Goal: Information Seeking & Learning: Find specific fact

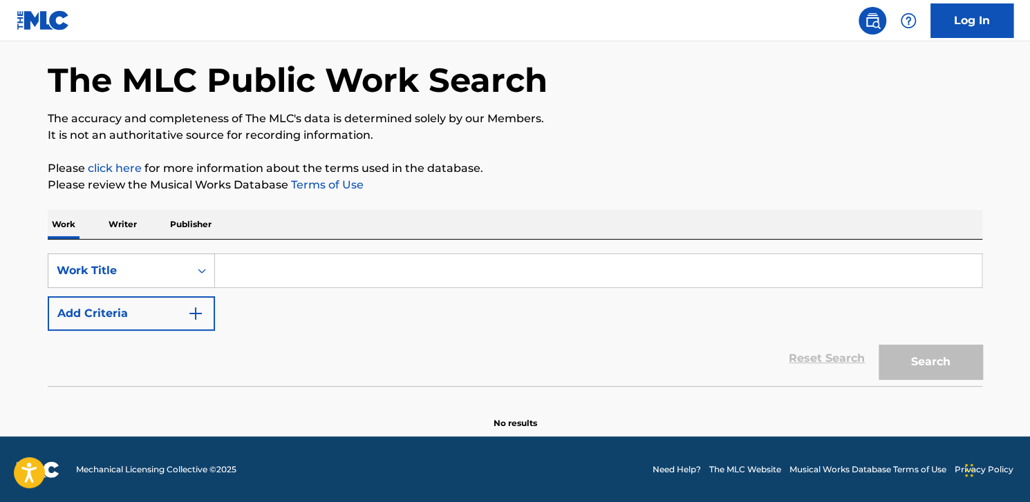
click at [238, 271] on input "Search Form" at bounding box center [598, 270] width 766 height 33
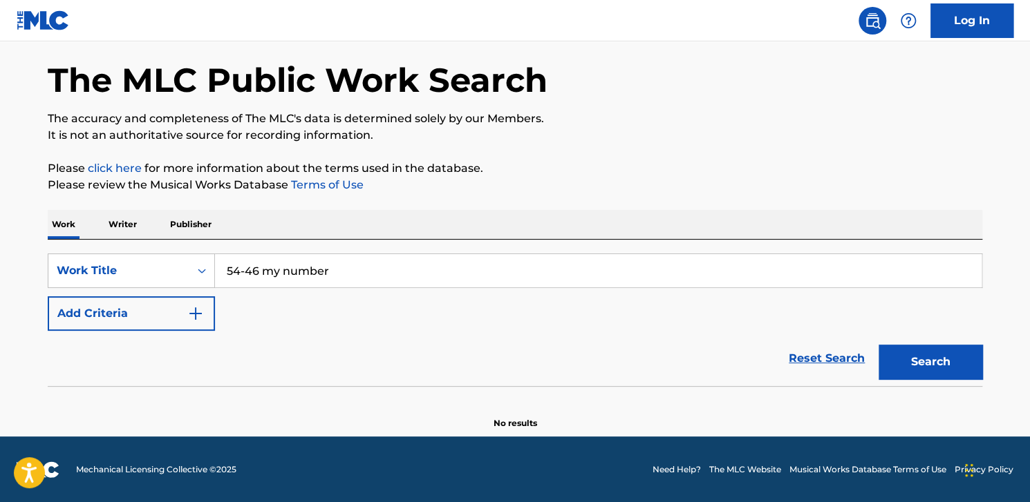
type input "54-46 my number"
click at [200, 317] on img "Search Form" at bounding box center [195, 313] width 17 height 17
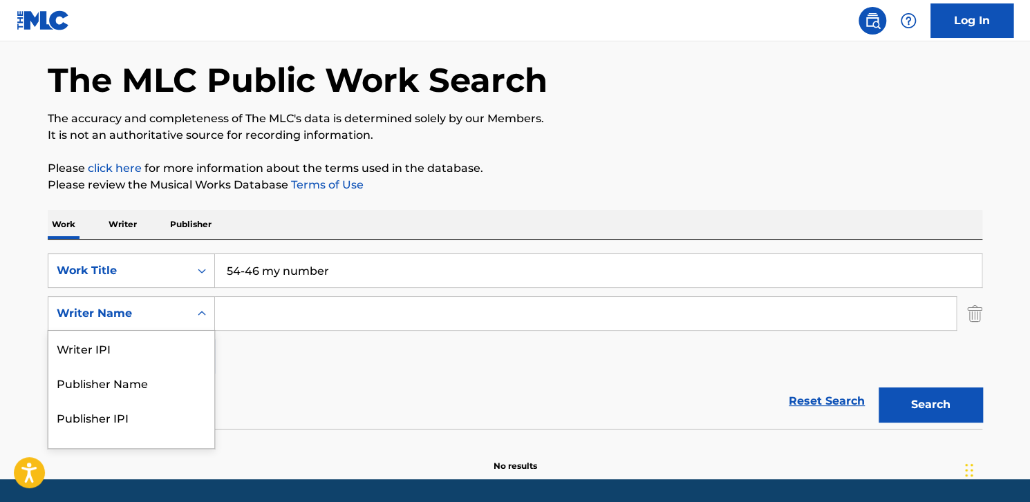
scroll to position [55, 0]
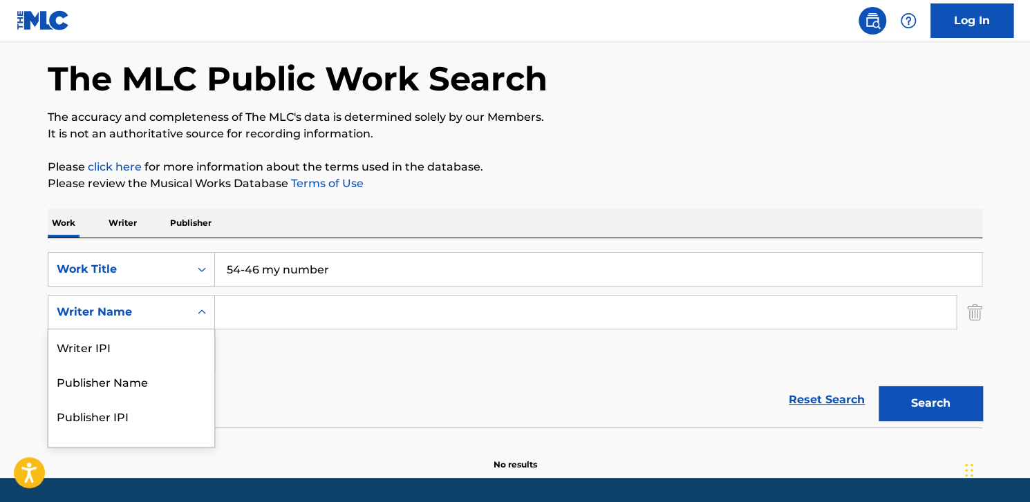
click at [199, 309] on icon "Search Form" at bounding box center [202, 312] width 14 height 14
click at [206, 317] on icon "Search Form" at bounding box center [202, 312] width 14 height 14
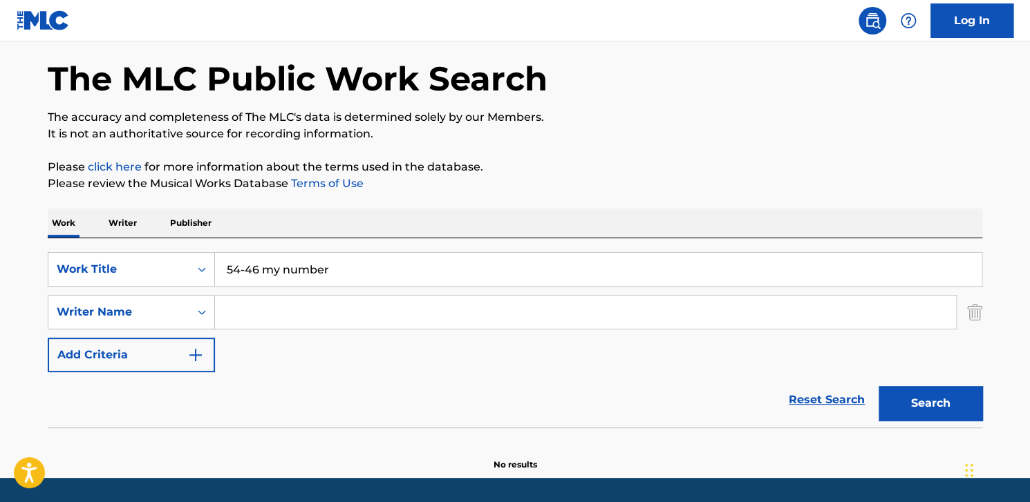
click at [240, 312] on input "Search Form" at bounding box center [585, 312] width 741 height 33
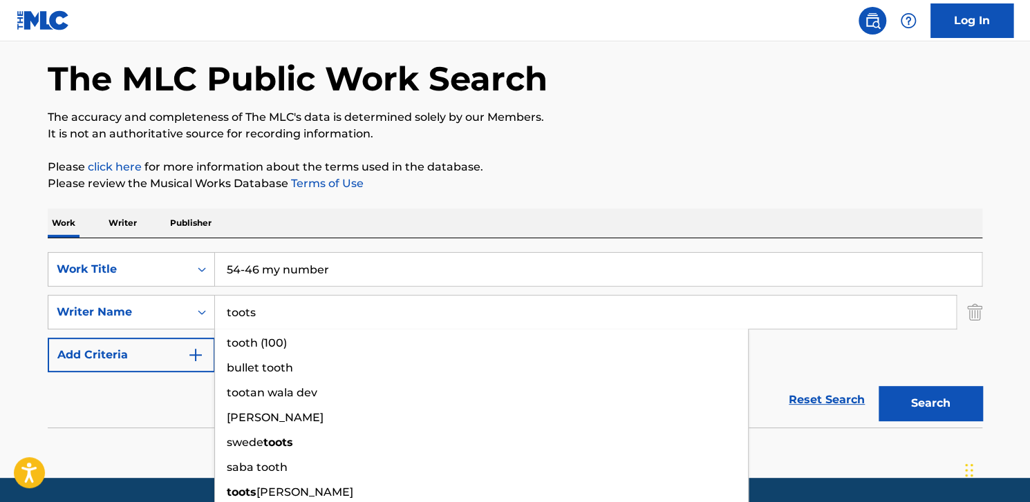
type input "toots"
click at [878, 386] on button "Search" at bounding box center [930, 403] width 104 height 35
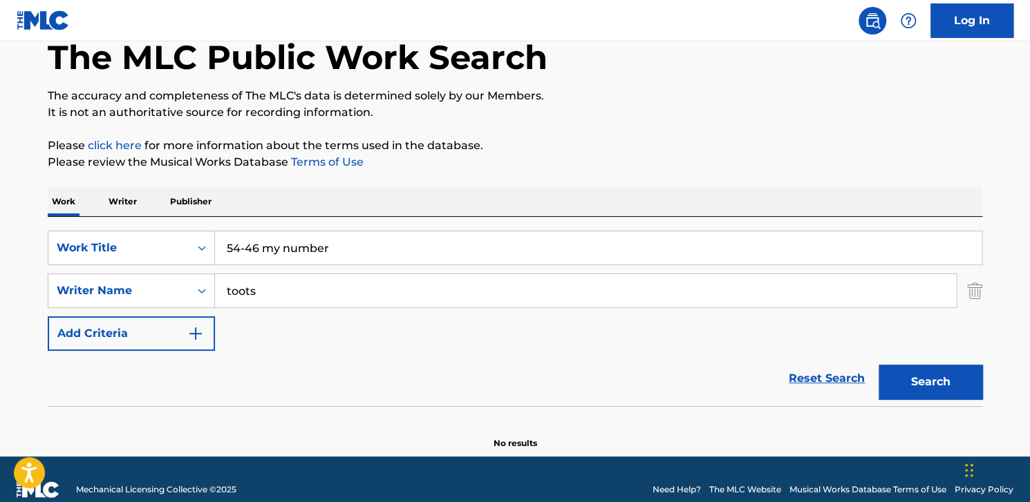
scroll to position [97, 0]
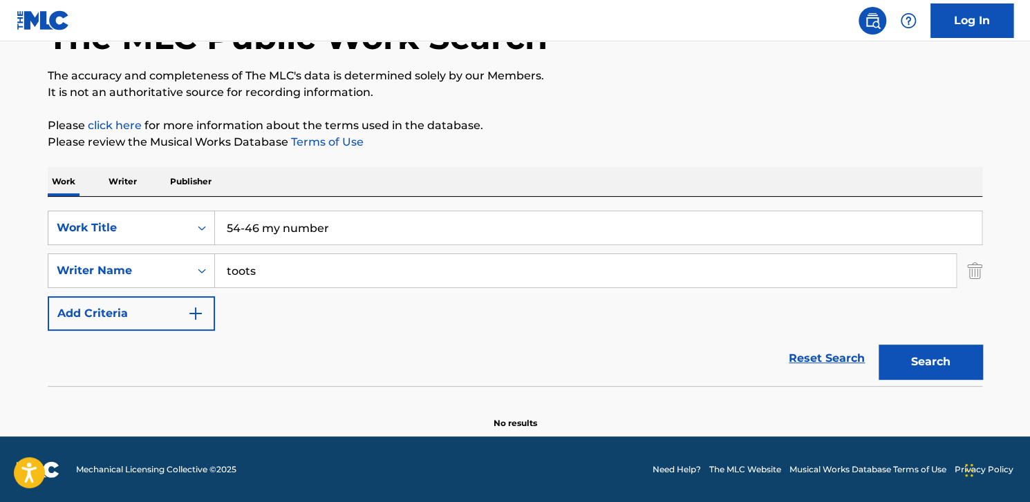
drag, startPoint x: 276, startPoint y: 265, endPoint x: 218, endPoint y: 272, distance: 58.5
click at [218, 272] on input "toots" at bounding box center [585, 270] width 741 height 33
click at [914, 364] on button "Search" at bounding box center [930, 362] width 104 height 35
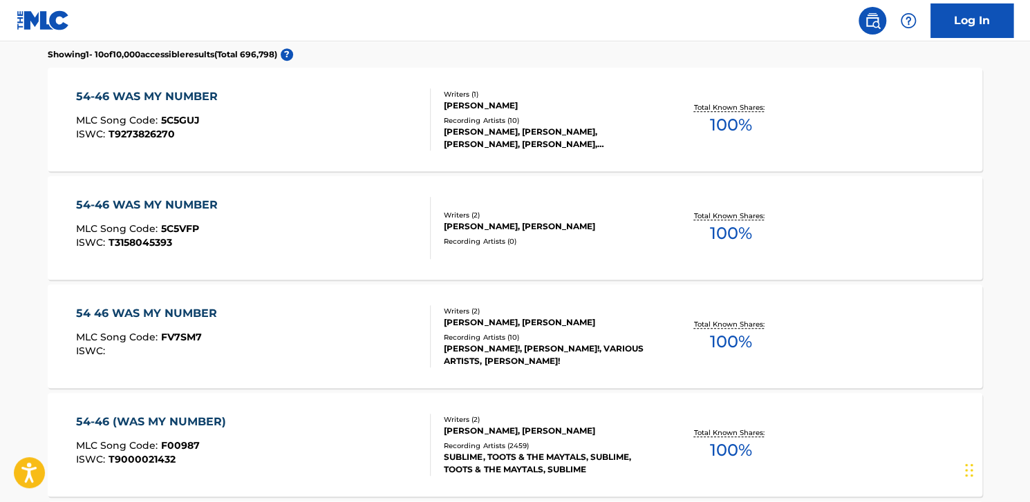
scroll to position [511, 0]
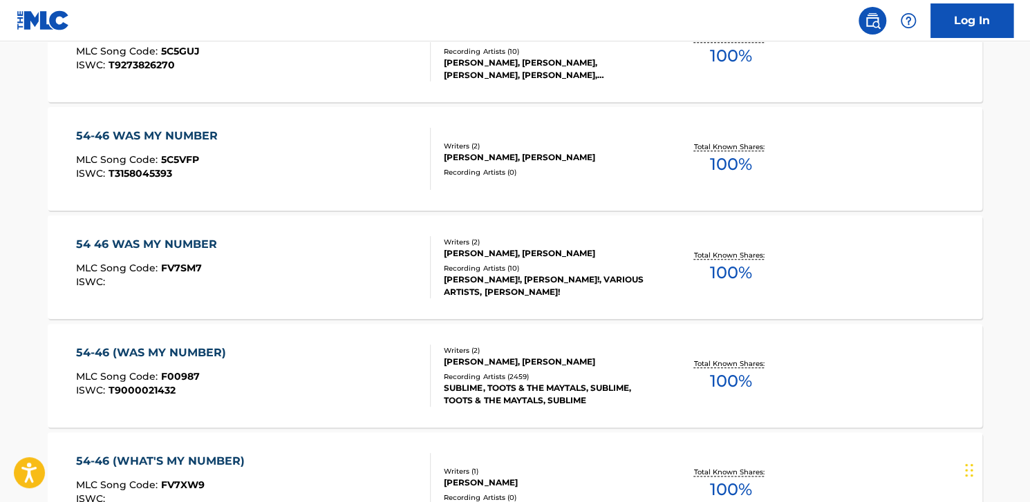
click at [169, 353] on div "54-46 (WAS MY NUMBER)" at bounding box center [154, 353] width 157 height 17
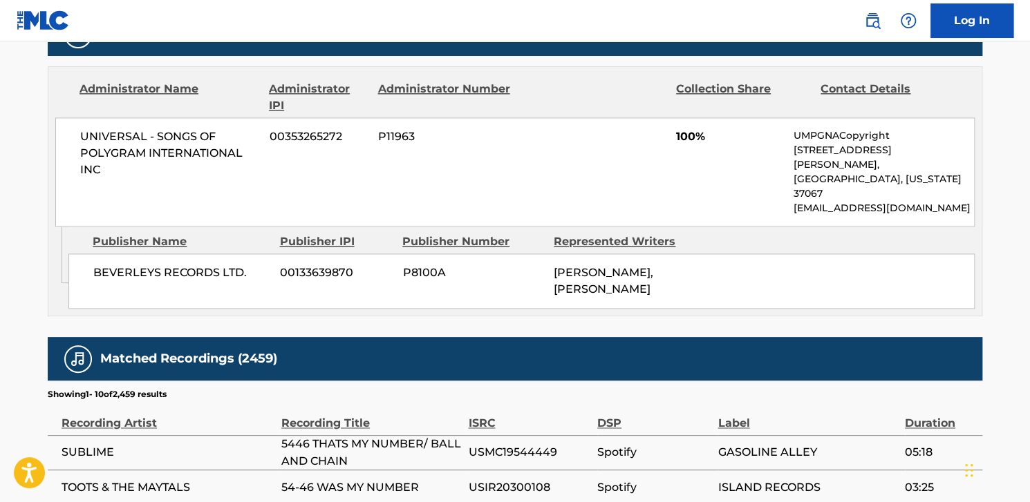
scroll to position [898, 0]
